Goal: Feedback & Contribution: Submit feedback/report problem

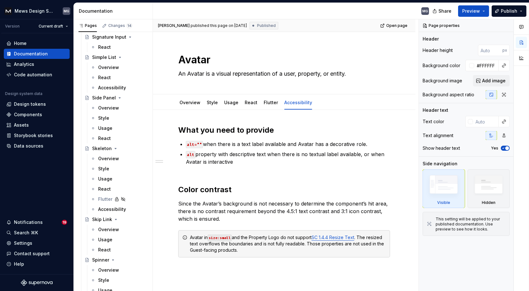
scroll to position [3371, 0]
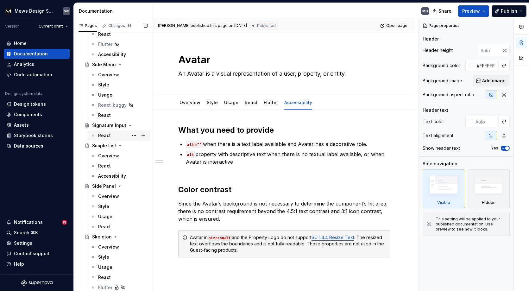
click at [107, 134] on div "React" at bounding box center [104, 135] width 13 height 6
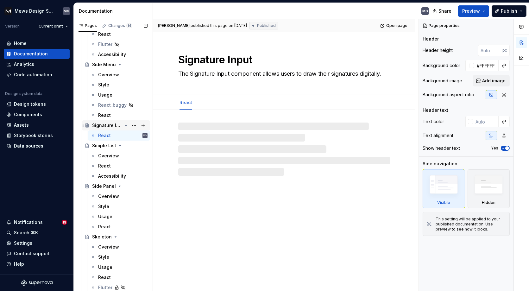
click at [113, 122] on div "Signature Input" at bounding box center [107, 125] width 30 height 6
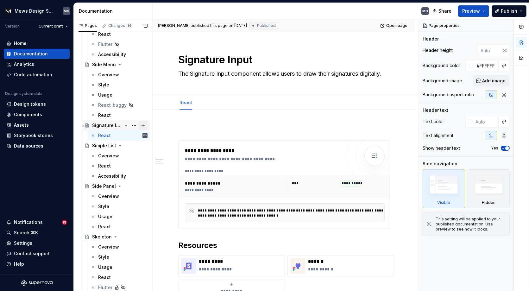
click at [144, 123] on button "Page tree" at bounding box center [143, 125] width 9 height 9
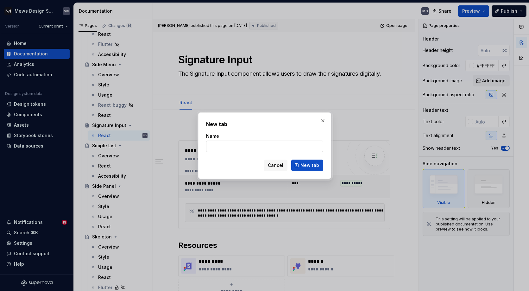
type textarea "*"
type input "Accessibility"
click at [309, 164] on span "New tab" at bounding box center [309, 165] width 19 height 6
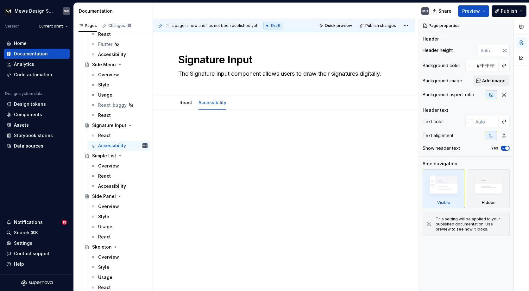
click at [188, 133] on div at bounding box center [284, 137] width 212 height 24
type textarea "*"
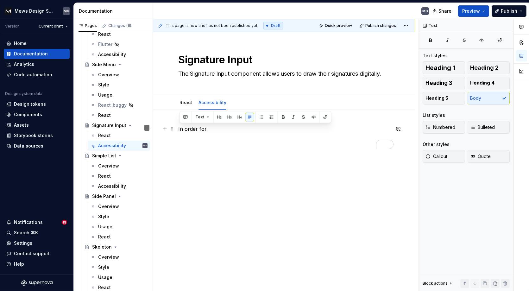
drag, startPoint x: 220, startPoint y: 127, endPoint x: 178, endPoint y: 127, distance: 41.5
click at [178, 127] on p "In order for" at bounding box center [284, 129] width 212 height 8
drag, startPoint x: 241, startPoint y: 129, endPoint x: 173, endPoint y: 129, distance: 68.1
click at [178, 129] on div "Signature input does not" at bounding box center [284, 141] width 212 height 32
drag, startPoint x: 243, startPoint y: 129, endPoint x: 172, endPoint y: 128, distance: 71.2
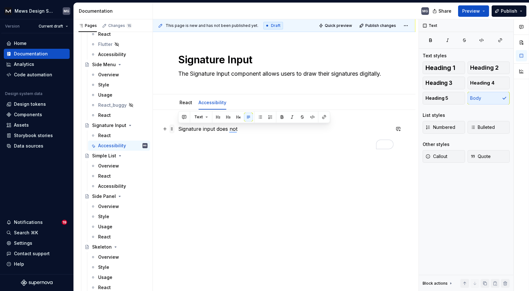
click at [178, 128] on div "Signature input does not" at bounding box center [284, 141] width 212 height 32
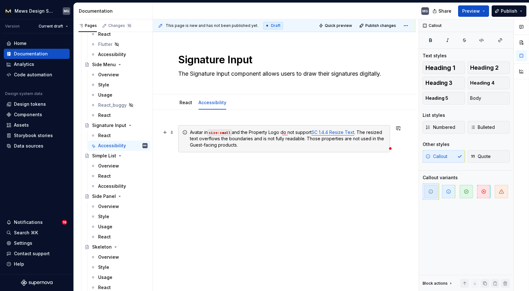
click at [193, 132] on div "Avatar in size:small and the Property Logo do not support SC 1.4.4 Resize Text …" at bounding box center [288, 138] width 196 height 19
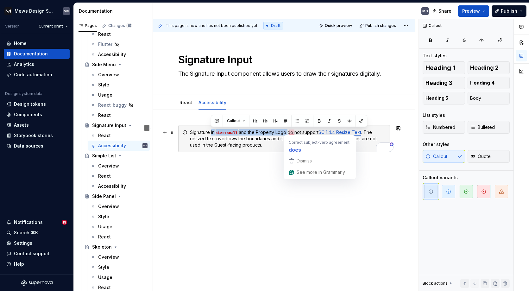
drag, startPoint x: 211, startPoint y: 130, endPoint x: 288, endPoint y: 132, distance: 76.7
click at [288, 132] on div "Signature in size:small and the Property Logo do not support SC 1.4.4 Resize Te…" at bounding box center [288, 138] width 196 height 19
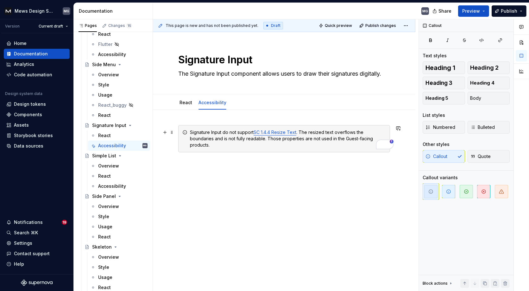
click at [227, 131] on div "Signature Input do not support SC 1.4.4 Resize Text . The resized text overflow…" at bounding box center [288, 138] width 196 height 19
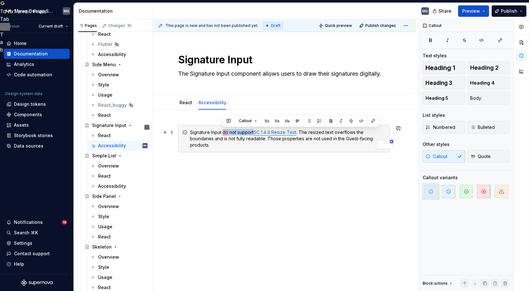
drag, startPoint x: 254, startPoint y: 131, endPoint x: 223, endPoint y: 131, distance: 30.7
click at [223, 131] on div "Signature Input do not support SC 1.4.4 Resize Text . The resized text overflow…" at bounding box center [288, 138] width 196 height 19
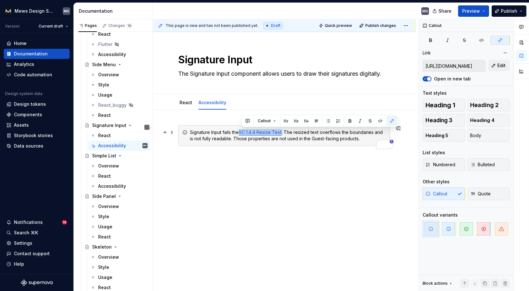
drag, startPoint x: 286, startPoint y: 132, endPoint x: 241, endPoint y: 132, distance: 45.0
click at [241, 132] on div "Signature Input fails the SC 1.4.4 Resize Text . The resized text overflows the…" at bounding box center [288, 135] width 196 height 13
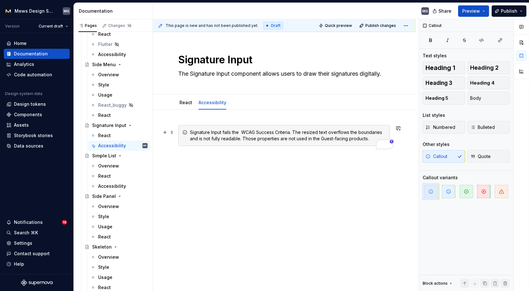
click at [240, 132] on div "Signature Input fails the WCAG Success Criteria. The resized text overflows the…" at bounding box center [288, 135] width 196 height 13
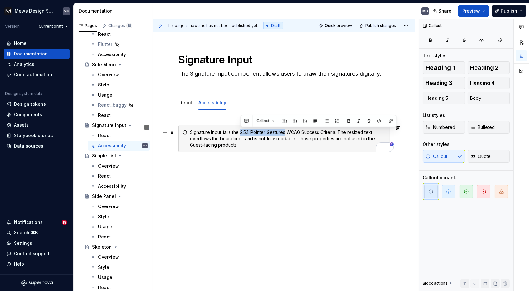
drag, startPoint x: 287, startPoint y: 130, endPoint x: 241, endPoint y: 131, distance: 46.2
click at [241, 131] on div "Signature Input fails the 2.5.1. Pointer Gestures WCAG Success Criteria. The re…" at bounding box center [288, 138] width 196 height 19
click at [295, 145] on div "Signature Input fails the 2.5.1. Pointer Gestures WCAG Success Criteria. The re…" at bounding box center [288, 138] width 196 height 19
click at [336, 132] on div "Signature Input fails the 2.5.1. Pointer Gestures WCAG Success Criteria. The re…" at bounding box center [288, 138] width 196 height 19
click at [319, 146] on div "Signature Input fails the 2.5.1. Pointer Gestures WCAG Success Criterion. The r…" at bounding box center [288, 138] width 196 height 19
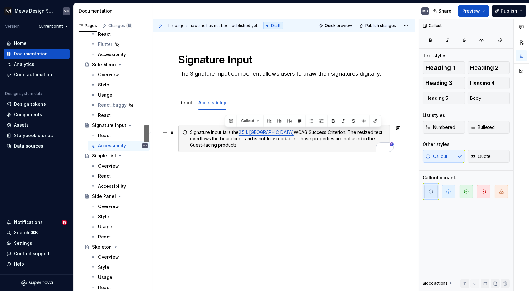
drag, startPoint x: 319, startPoint y: 146, endPoint x: 343, endPoint y: 131, distance: 27.8
click at [343, 131] on div "Signature Input fails the 2.5.1. Pointer Gestures WCAG Success Criterion. The r…" at bounding box center [288, 138] width 196 height 19
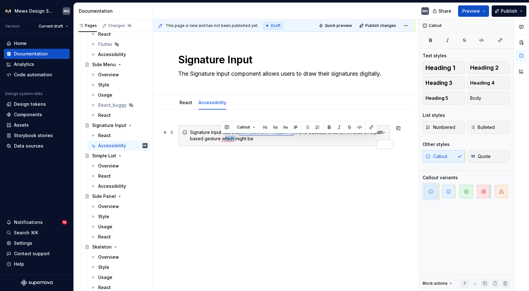
click at [221, 139] on div "Signature Input fails the 2.5.1. Pointer Gestures WCAG Success Criterion. It re…" at bounding box center [288, 135] width 196 height 13
click at [265, 140] on div "Signature Input fails the 2.5.1. Pointer Gestures WCAG Success Criterion. It re…" at bounding box center [288, 135] width 196 height 13
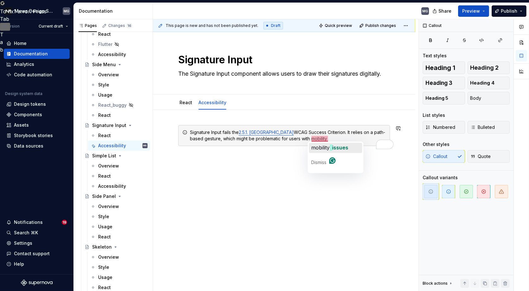
click at [322, 148] on span "mobility" at bounding box center [321, 147] width 18 height 6
click at [335, 139] on div "Signature Input fails the 2.5.1. Pointer Gestures WCAG Success Criterion. It re…" at bounding box center [288, 135] width 196 height 13
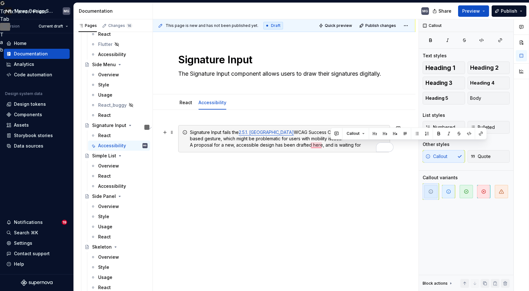
drag, startPoint x: 365, startPoint y: 144, endPoint x: 332, endPoint y: 144, distance: 32.9
click at [332, 144] on div "Signature Input fails the 2.5.1. Pointer Gestures WCAG Success Criterion. It re…" at bounding box center [288, 138] width 196 height 19
drag, startPoint x: 380, startPoint y: 145, endPoint x: 333, endPoint y: 145, distance: 46.9
click at [333, 145] on div "Signature Input fails the 2.5.1. Pointer Gestures WCAG Success Criterion. It re…" at bounding box center [288, 138] width 196 height 19
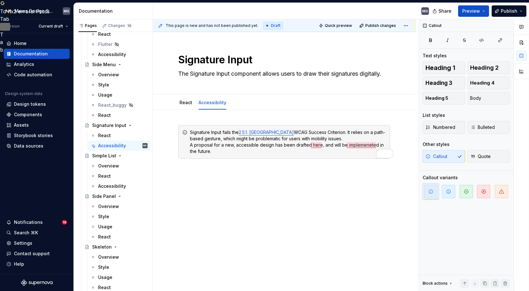
type textarea "*"
click at [285, 145] on div "Signature Input fails the 2.5.1. Pointer Gestures WCAG Success Criterion. It re…" at bounding box center [288, 141] width 196 height 25
click at [315, 144] on div "Signature Input fails the 2.5.1. Pointer Gestures WCAG Success Criterion. It re…" at bounding box center [288, 141] width 196 height 25
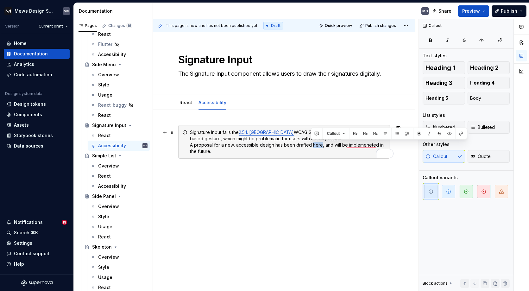
click at [315, 144] on div "Signature Input fails the 2.5.1. Pointer Gestures WCAG Success Criterion. It re…" at bounding box center [288, 141] width 196 height 25
click at [460, 134] on button "button" at bounding box center [461, 133] width 9 height 9
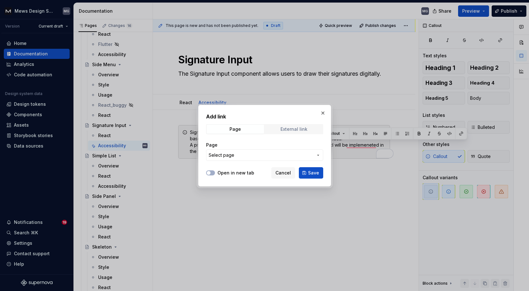
click at [285, 130] on div "External link" at bounding box center [294, 129] width 27 height 5
click at [241, 154] on input "URL" at bounding box center [264, 154] width 117 height 11
paste input "[URL][DOMAIN_NAME]"
type input "[URL][DOMAIN_NAME]"
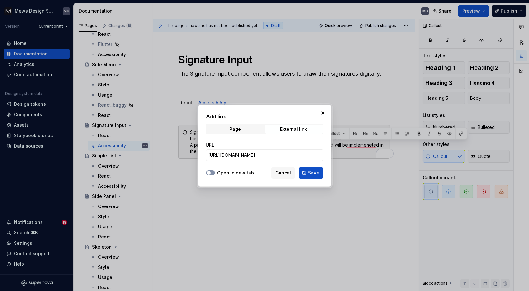
scroll to position [0, 0]
click at [208, 173] on span "button" at bounding box center [209, 173] width 4 height 4
click at [310, 172] on span "Save" at bounding box center [313, 173] width 11 height 6
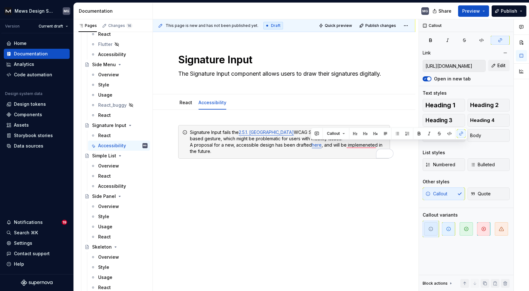
click at [373, 168] on div "Signature Input fails the 2.5.1. Pointer Gestures WCAG Success Criterion. It re…" at bounding box center [284, 182] width 262 height 144
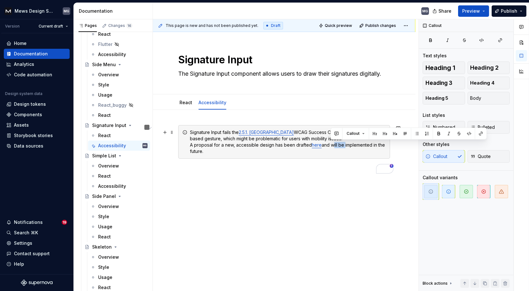
drag, startPoint x: 331, startPoint y: 144, endPoint x: 343, endPoint y: 144, distance: 12.0
click at [343, 144] on div "Signature Input fails the 2.5.1. Pointer Gestures WCAG Success Criterion. It re…" at bounding box center [288, 141] width 196 height 25
click at [286, 155] on div "Signature Input fails the 2.5.1. Pointer Gestures WCAG Success Criterion. It re…" at bounding box center [284, 142] width 212 height 34
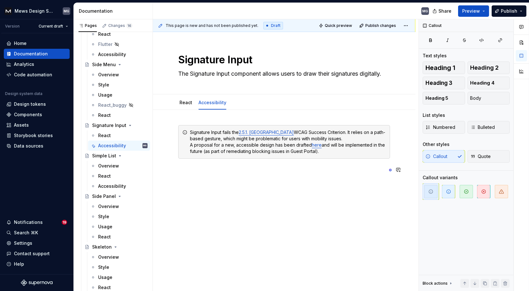
click at [293, 192] on div "Signature Input fails the 2.5.1. Pointer Gestures WCAG Success Criterion. It re…" at bounding box center [284, 189] width 262 height 159
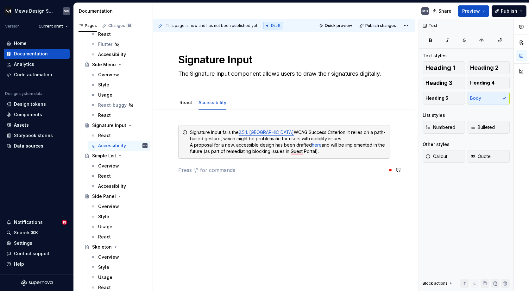
click at [293, 192] on div "Signature Input fails the 2.5.1. Pointer Gestures WCAG Success Criterion. It re…" at bounding box center [284, 189] width 262 height 159
click at [296, 157] on span "the" at bounding box center [295, 160] width 9 height 6
click at [291, 168] on p "To enrich screen reader interactions, please activate Accessibility in Grammarl…" at bounding box center [284, 170] width 212 height 8
click at [381, 26] on span "Publish changes" at bounding box center [380, 25] width 31 height 5
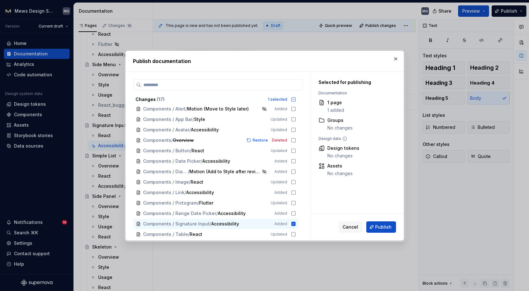
scroll to position [27, 0]
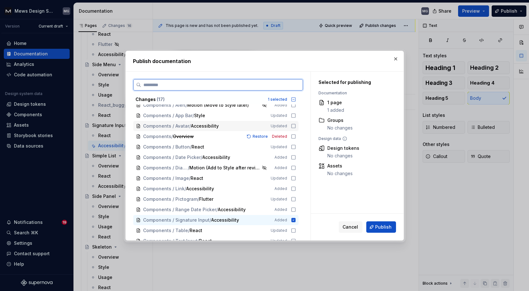
click at [296, 127] on icon at bounding box center [293, 125] width 5 height 5
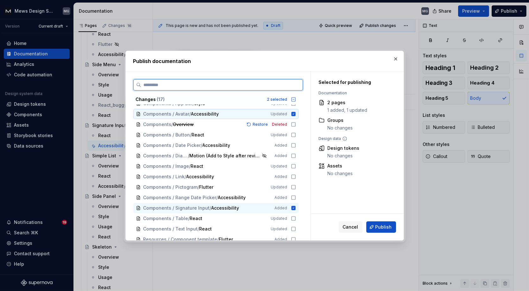
scroll to position [43, 0]
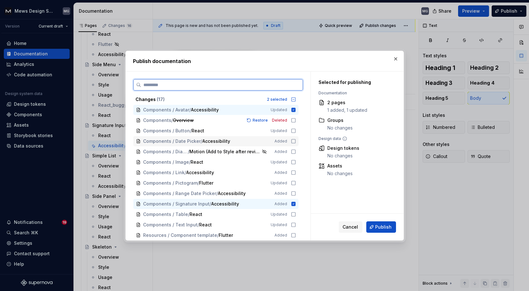
click at [296, 140] on icon at bounding box center [293, 141] width 5 height 5
click at [296, 172] on icon at bounding box center [293, 172] width 5 height 5
click at [296, 193] on icon at bounding box center [293, 193] width 5 height 5
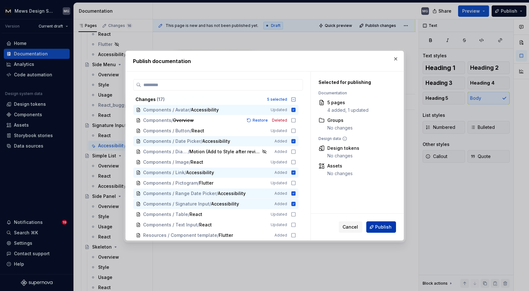
click at [380, 224] on span "Publish" at bounding box center [384, 227] width 16 height 6
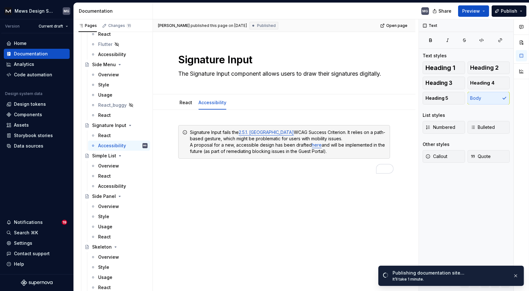
type textarea "*"
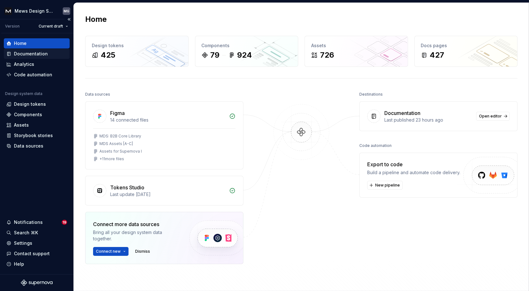
click at [22, 53] on div "Documentation" at bounding box center [31, 54] width 34 height 6
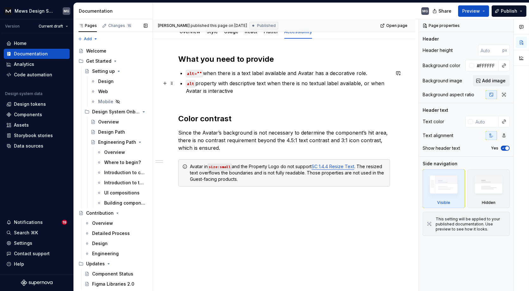
scroll to position [75, 0]
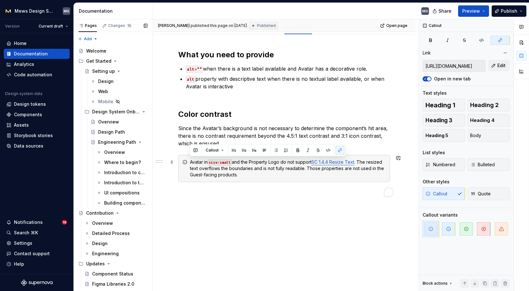
drag, startPoint x: 248, startPoint y: 176, endPoint x: 187, endPoint y: 162, distance: 62.9
click at [187, 162] on div "Avatar in size:small and the Property Logo do not support SC 1.4.4 Resize Text …" at bounding box center [284, 168] width 212 height 27
click at [171, 177] on div "What you need to provide alt="" when there is a text label available and Avatar…" at bounding box center [284, 164] width 262 height 258
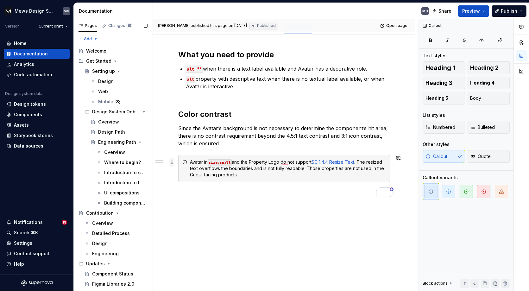
click at [173, 161] on span at bounding box center [171, 162] width 5 height 9
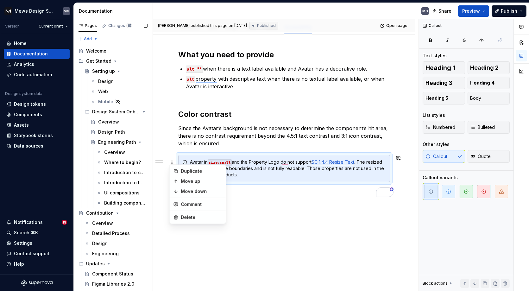
click at [261, 194] on p "To enrich screen reader interactions, please activate Accessibility in Grammarl…" at bounding box center [284, 194] width 212 height 8
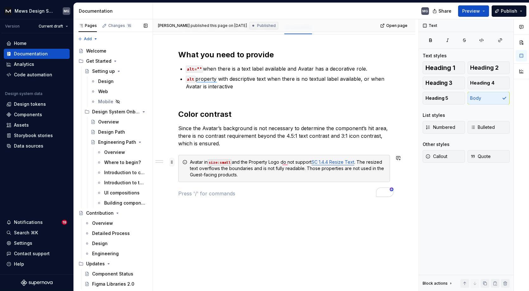
click at [172, 162] on span at bounding box center [171, 162] width 5 height 9
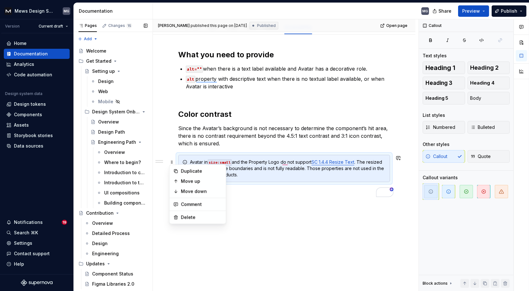
click at [184, 155] on div "Avatar in size:small and the Property Logo do not support SC 1.4.4 Resize Text …" at bounding box center [284, 168] width 212 height 27
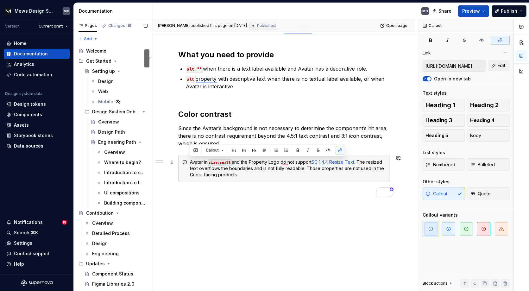
drag, startPoint x: 252, startPoint y: 175, endPoint x: 175, endPoint y: 162, distance: 77.8
click at [175, 162] on html "Mews Design System MG Version Current draft Home Documentation Analytics Code a…" at bounding box center [264, 145] width 529 height 291
copy div "Avatar in size:small and the Property Logo do not support SC 1.4.4 Resize Text …"
type textarea "*"
click at [232, 169] on div "Avatar in size:small and the Property Logo do not support SC 1.4.4 Resize Text …" at bounding box center [288, 168] width 196 height 19
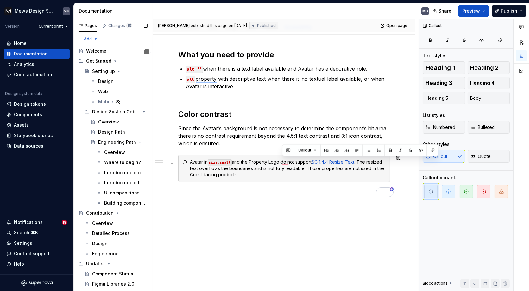
drag, startPoint x: 282, startPoint y: 162, endPoint x: 312, endPoint y: 162, distance: 29.8
click at [312, 162] on div "Avatar in size:small and the Property Logo do not support SC 1.4.4 Resize Text …" at bounding box center [288, 168] width 196 height 19
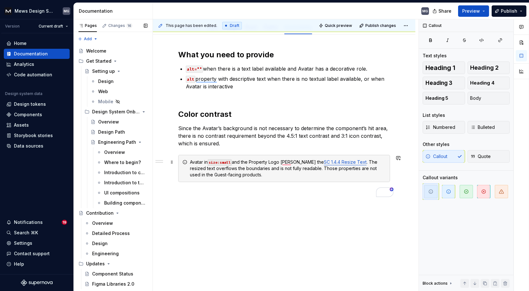
click at [324, 162] on link "SC 1.4.4 Resize Text" at bounding box center [345, 161] width 43 height 5
click at [290, 161] on div "Avatar in size:small and the Property Logo faile the SC 1.4.4 Resize Text . The…" at bounding box center [288, 168] width 196 height 19
click at [305, 161] on link "SC 1.4.4 Resize Text" at bounding box center [315, 161] width 43 height 5
click at [334, 161] on div "Avatar in size:small and the Property Logo fail the 1.4.4 Resize Text . The res…" at bounding box center [288, 168] width 196 height 19
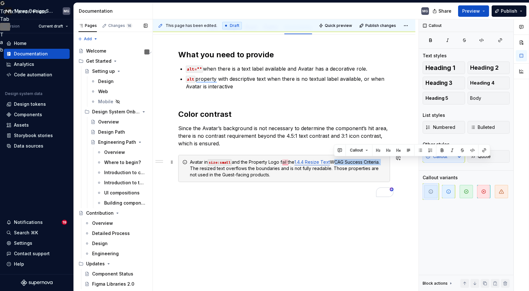
drag, startPoint x: 335, startPoint y: 161, endPoint x: 384, endPoint y: 161, distance: 49.7
click at [384, 161] on div "Avatar in size:small and the Property Logo fail the 1.4.4 Resize Text WCAG Succ…" at bounding box center [288, 168] width 196 height 19
copy div "WCAG Success Criteria."
click at [377, 162] on div "Avatar in size:small and the Property Logo fail the 1.4.4 Resize Text WCAG Succ…" at bounding box center [288, 168] width 196 height 19
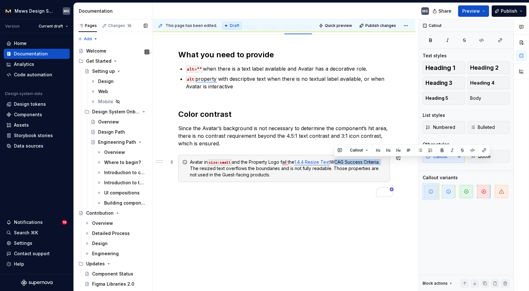
click at [383, 161] on div "Avatar in size:small and the Property Logo fail the 1.4.4 Resize Text WCAG Succ…" at bounding box center [288, 168] width 196 height 19
click at [372, 171] on div "Avatar in size:small and the Property Logo fail the 1.4.4 Resize Text WCAG Succ…" at bounding box center [288, 168] width 196 height 19
click at [378, 161] on div "Avatar in size:small and the Property Logo fail the 1.4.4 Resize Text WCAG Succ…" at bounding box center [288, 168] width 196 height 19
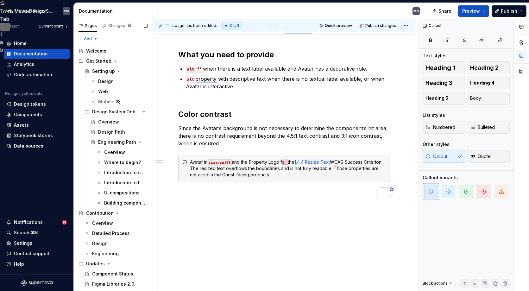
type textarea "*"
